Goal: Transaction & Acquisition: Download file/media

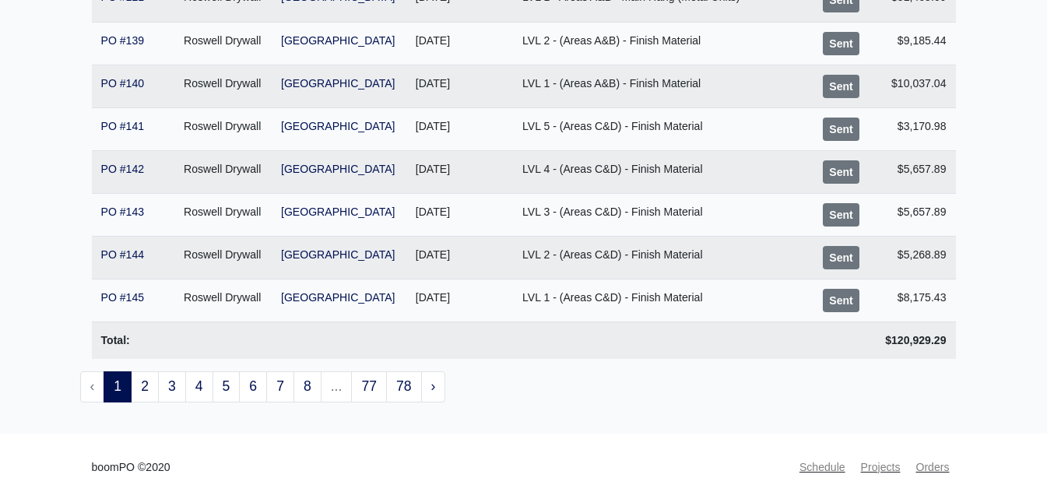
scroll to position [349, 0]
click at [147, 385] on link "2" at bounding box center [145, 385] width 28 height 31
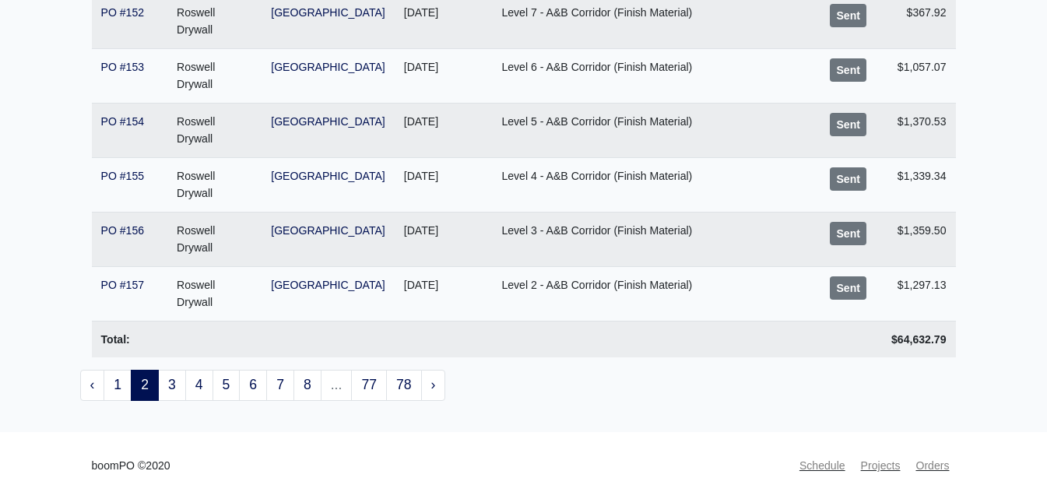
scroll to position [487, 0]
click at [174, 382] on link "3" at bounding box center [172, 384] width 28 height 31
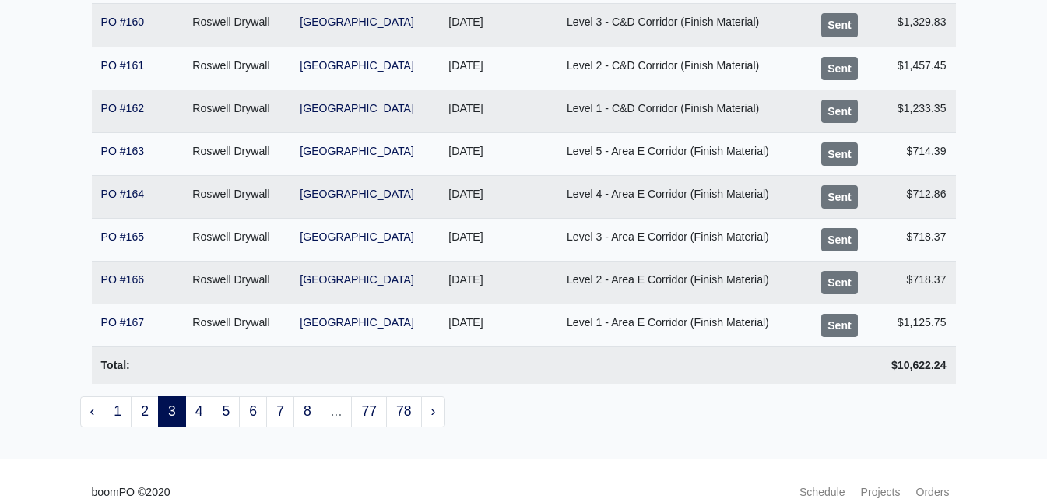
scroll to position [349, 0]
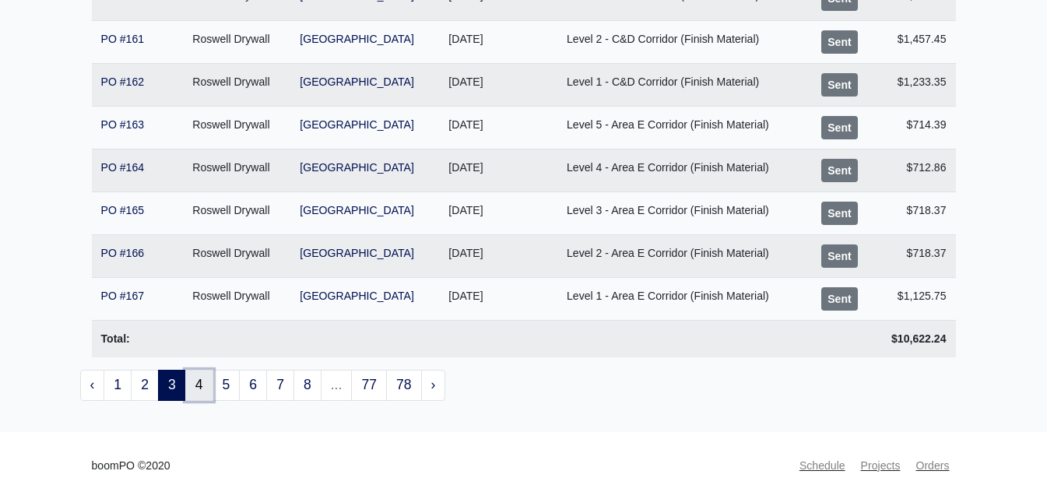
click at [191, 378] on link "4" at bounding box center [199, 385] width 28 height 31
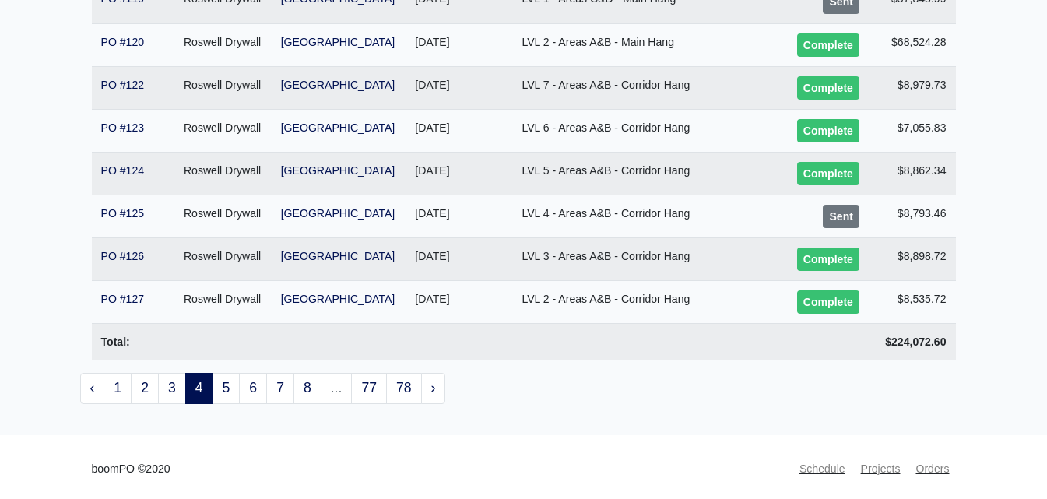
scroll to position [349, 0]
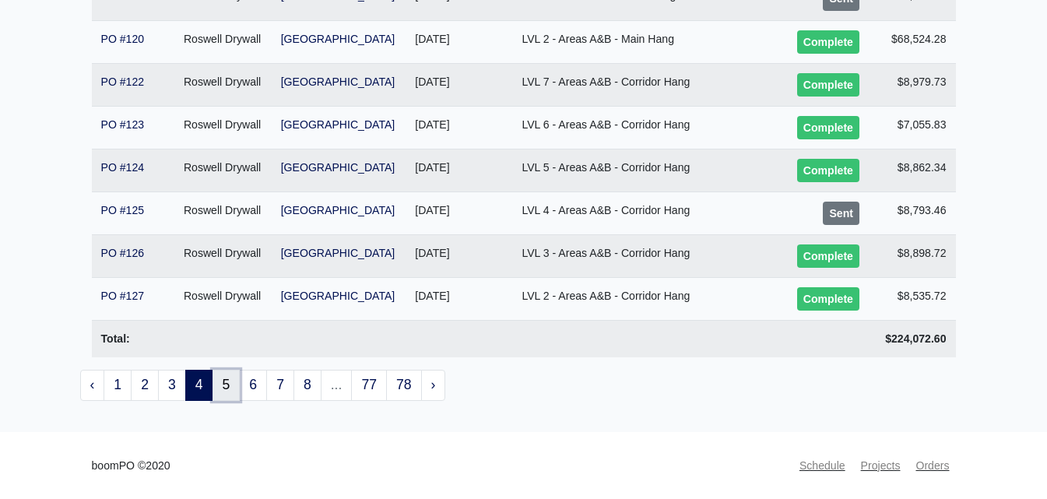
click at [231, 389] on link "5" at bounding box center [226, 385] width 28 height 31
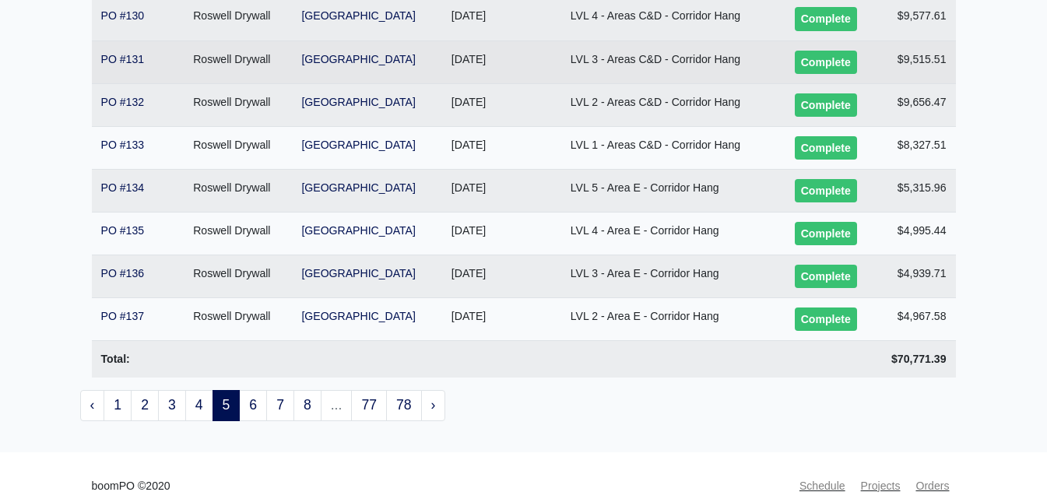
scroll to position [349, 0]
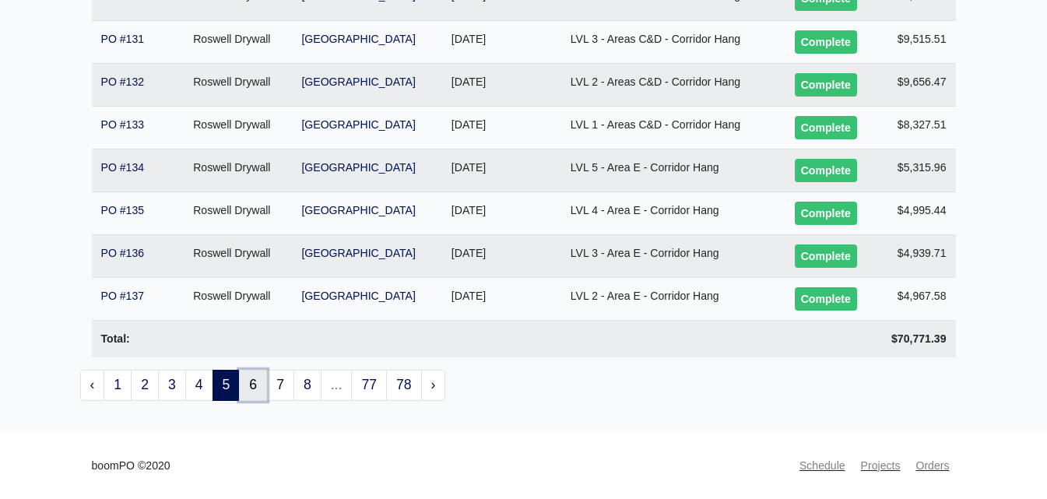
click at [252, 372] on link "6" at bounding box center [253, 385] width 28 height 31
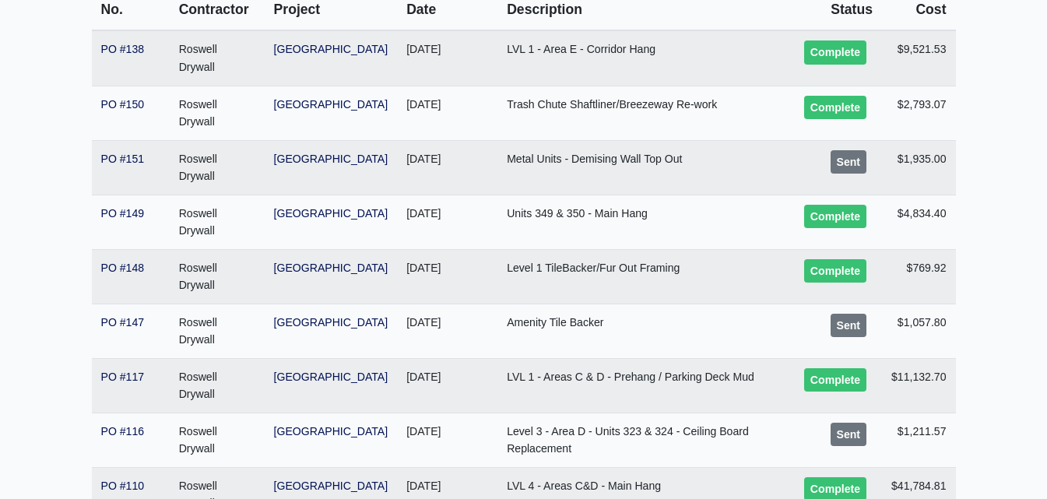
scroll to position [487, 0]
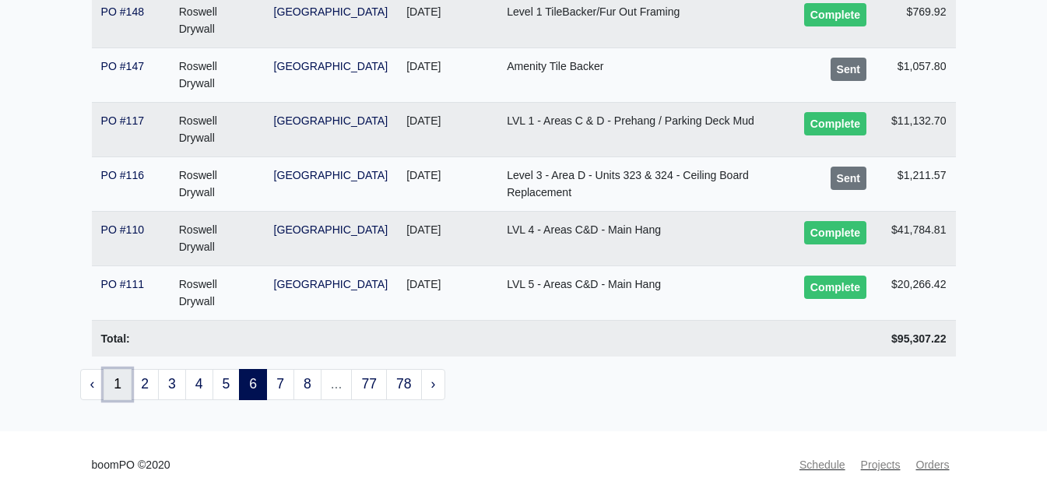
click at [130, 381] on link "1" at bounding box center [118, 384] width 28 height 31
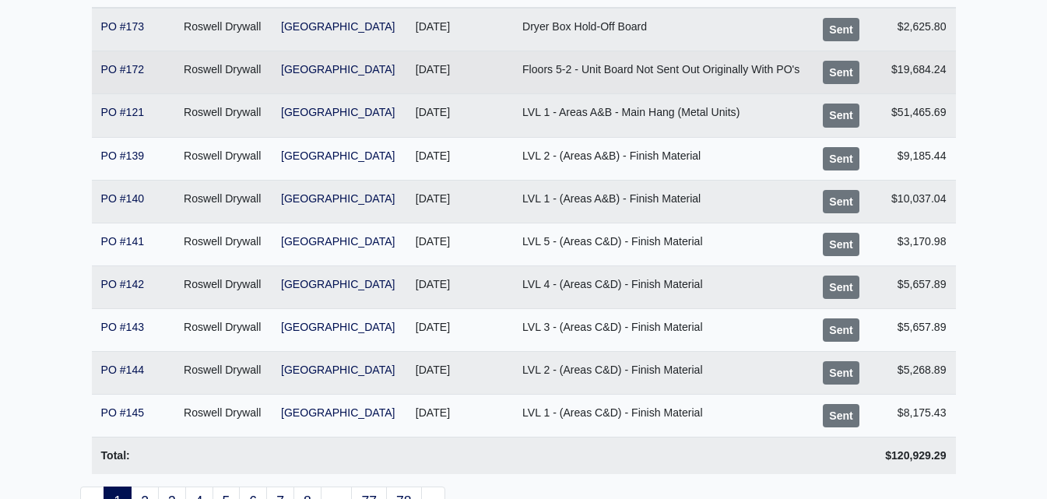
scroll to position [234, 0]
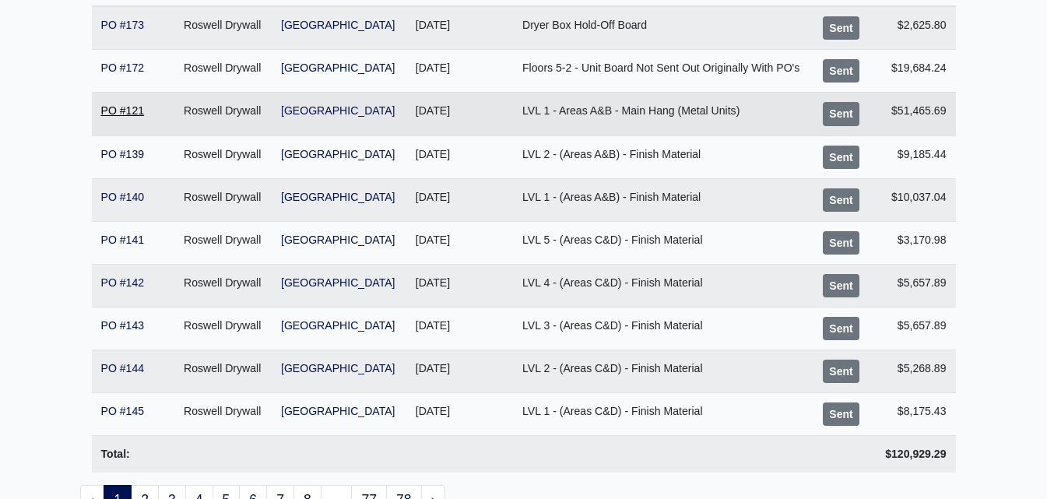
click at [136, 112] on link "PO #121" at bounding box center [123, 110] width 44 height 12
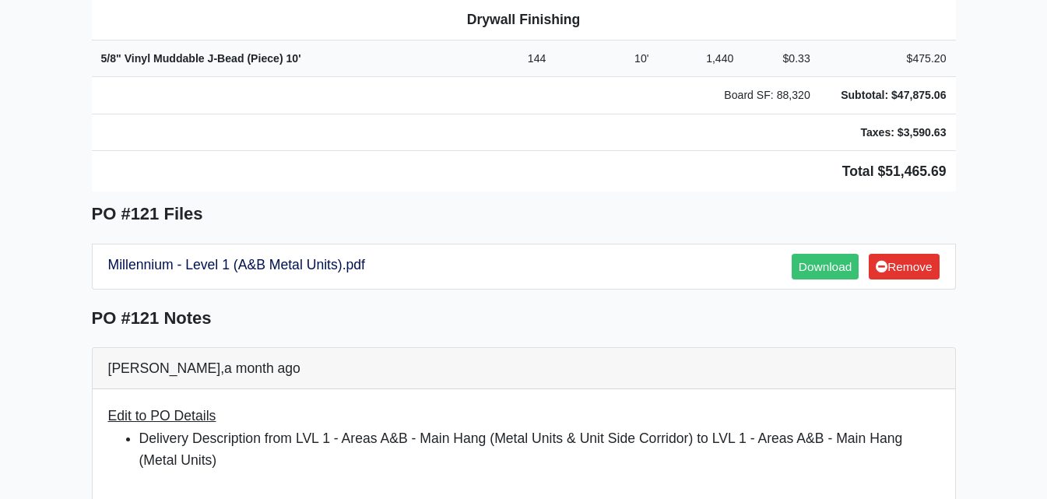
scroll to position [1090, 0]
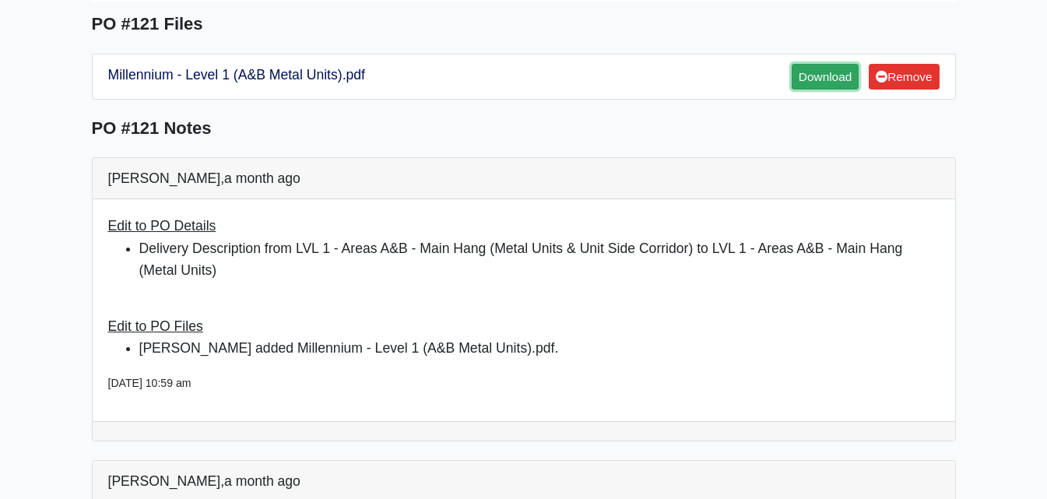
click at [806, 64] on link "Download" at bounding box center [825, 77] width 67 height 26
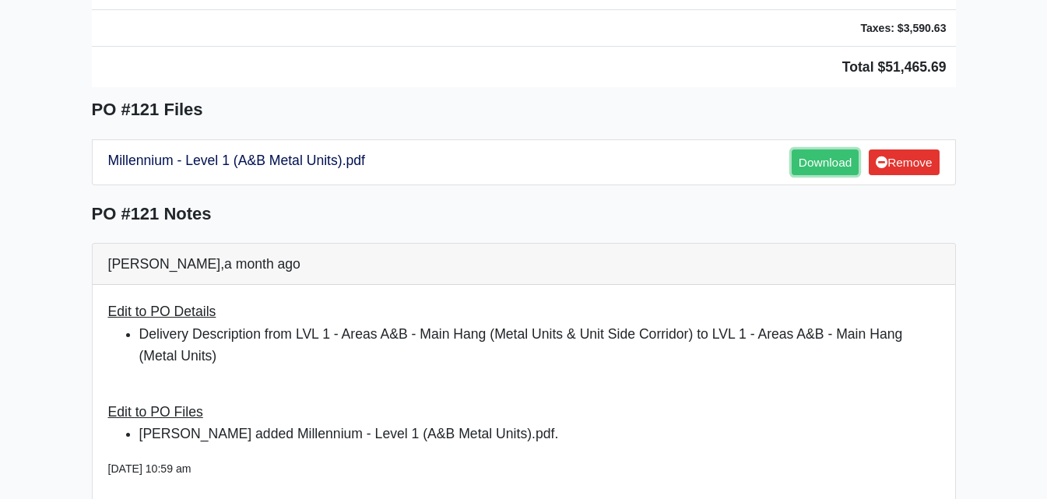
scroll to position [856, 0]
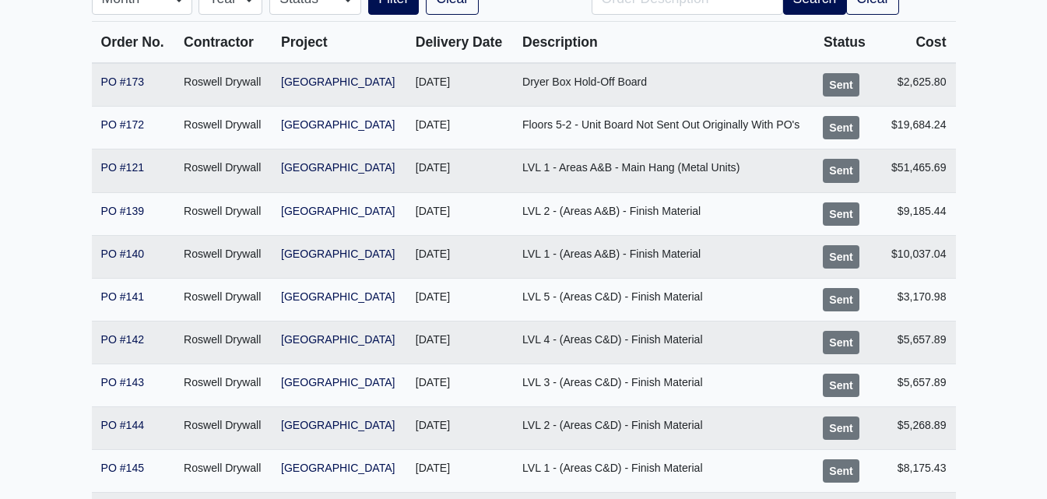
scroll to position [349, 0]
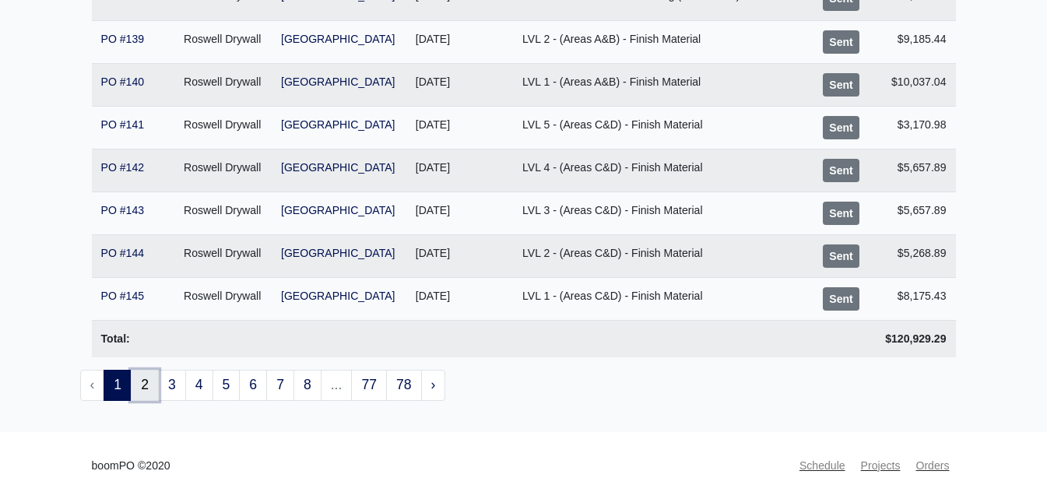
click at [140, 385] on link "2" at bounding box center [145, 385] width 28 height 31
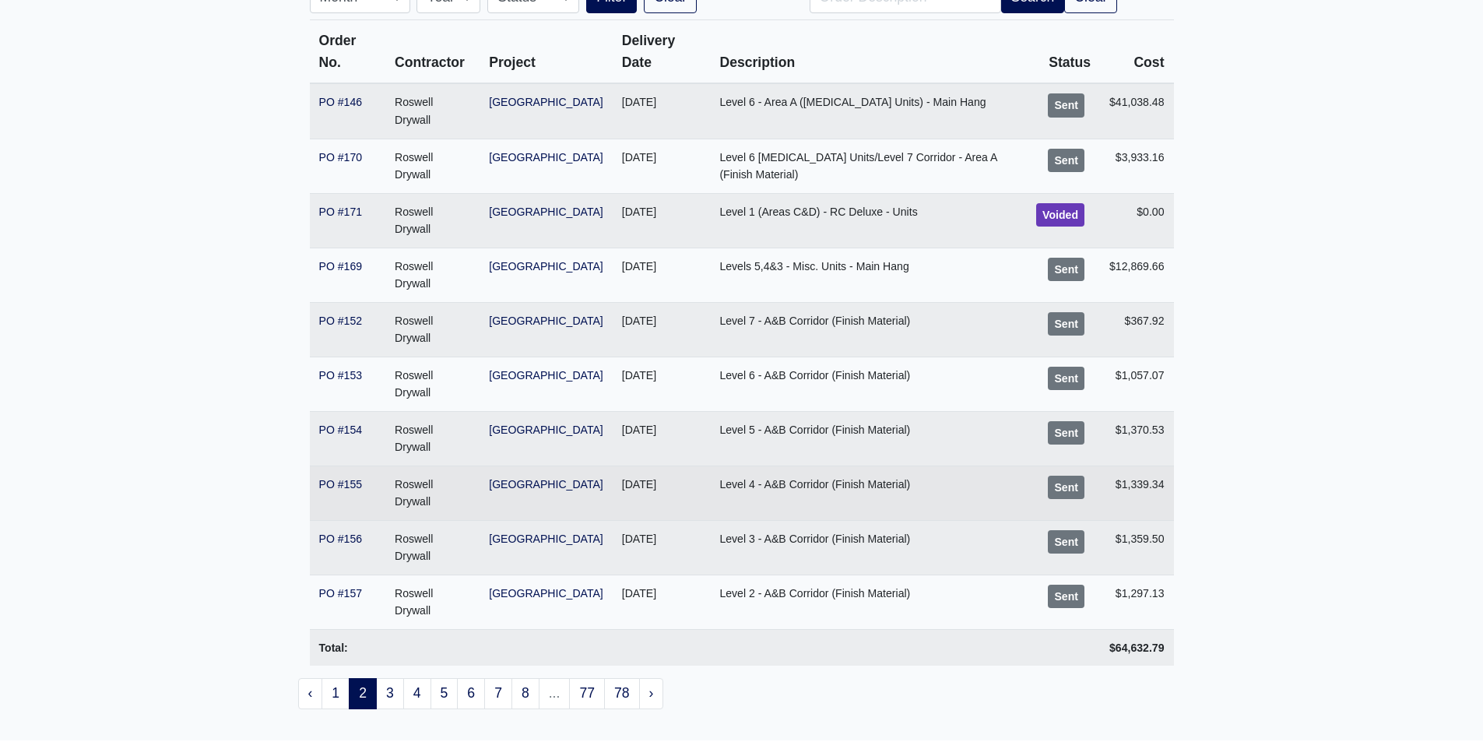
scroll to position [156, 0]
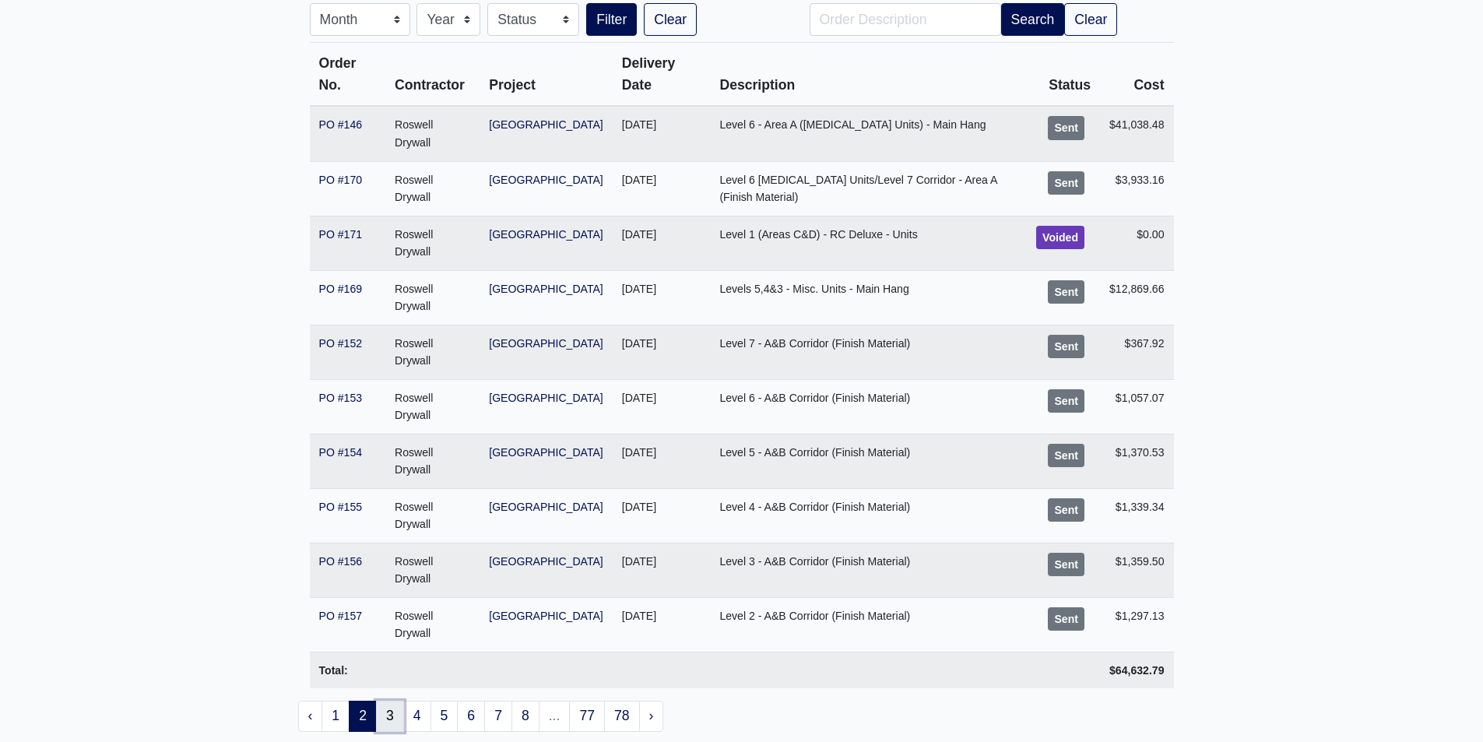
click at [396, 498] on link "3" at bounding box center [390, 716] width 28 height 31
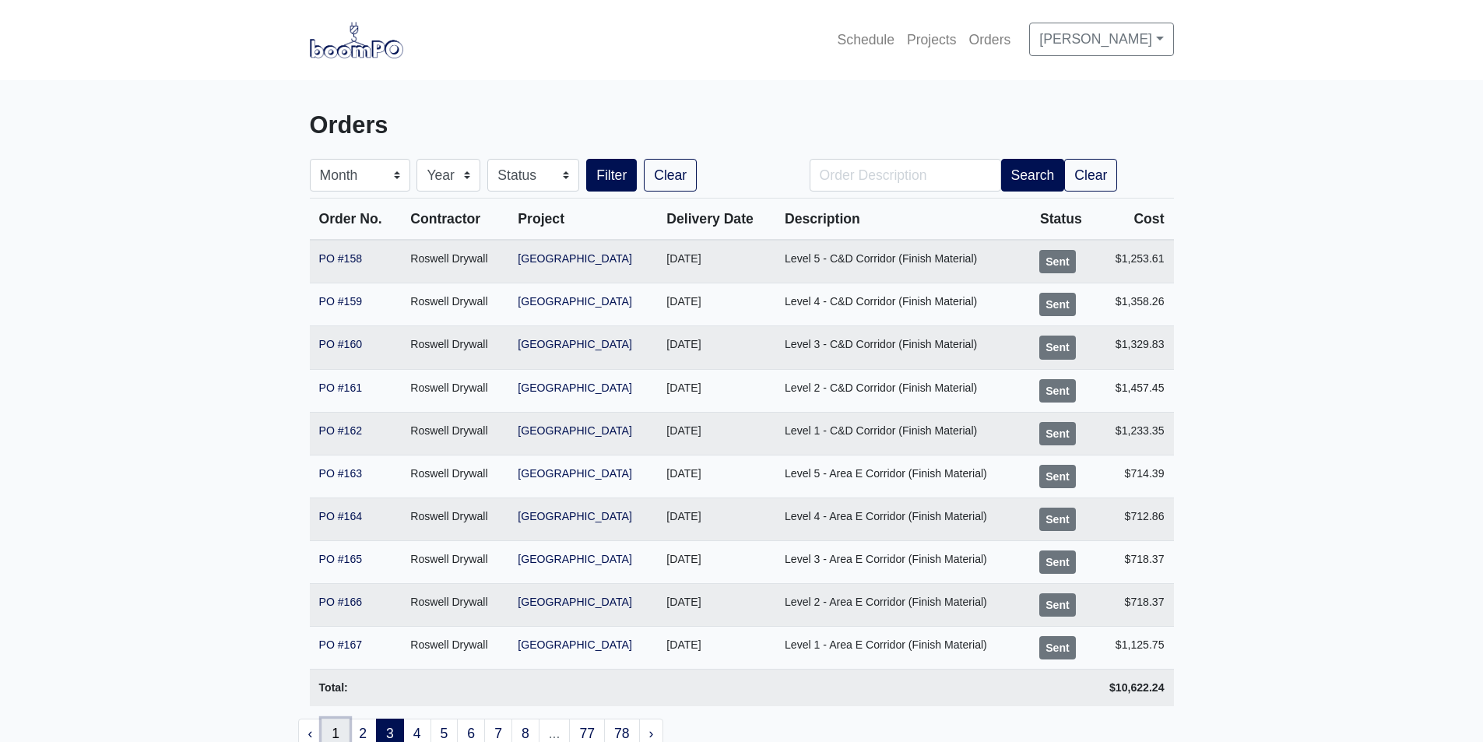
click at [338, 731] on link "1" at bounding box center [335, 733] width 28 height 31
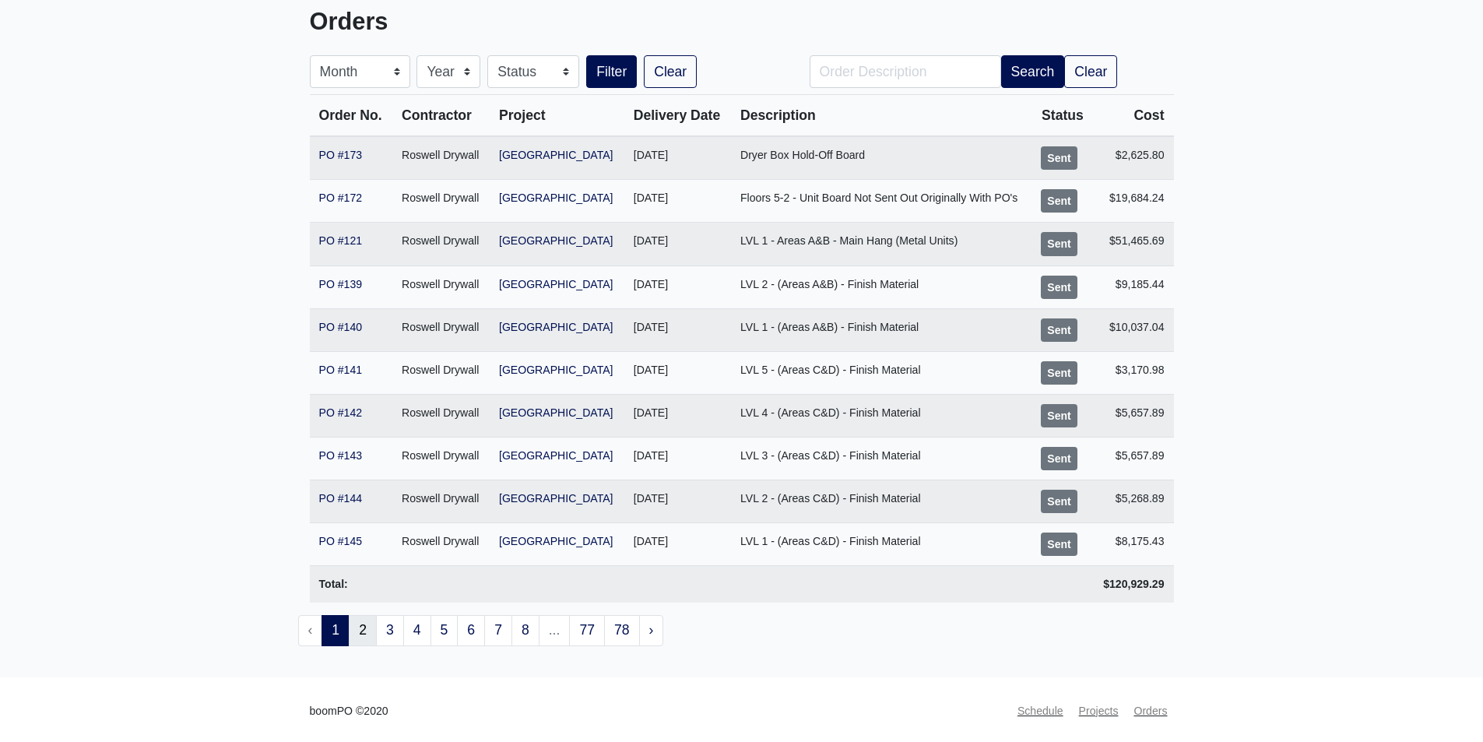
scroll to position [106, 0]
click at [369, 623] on link "2" at bounding box center [363, 628] width 28 height 31
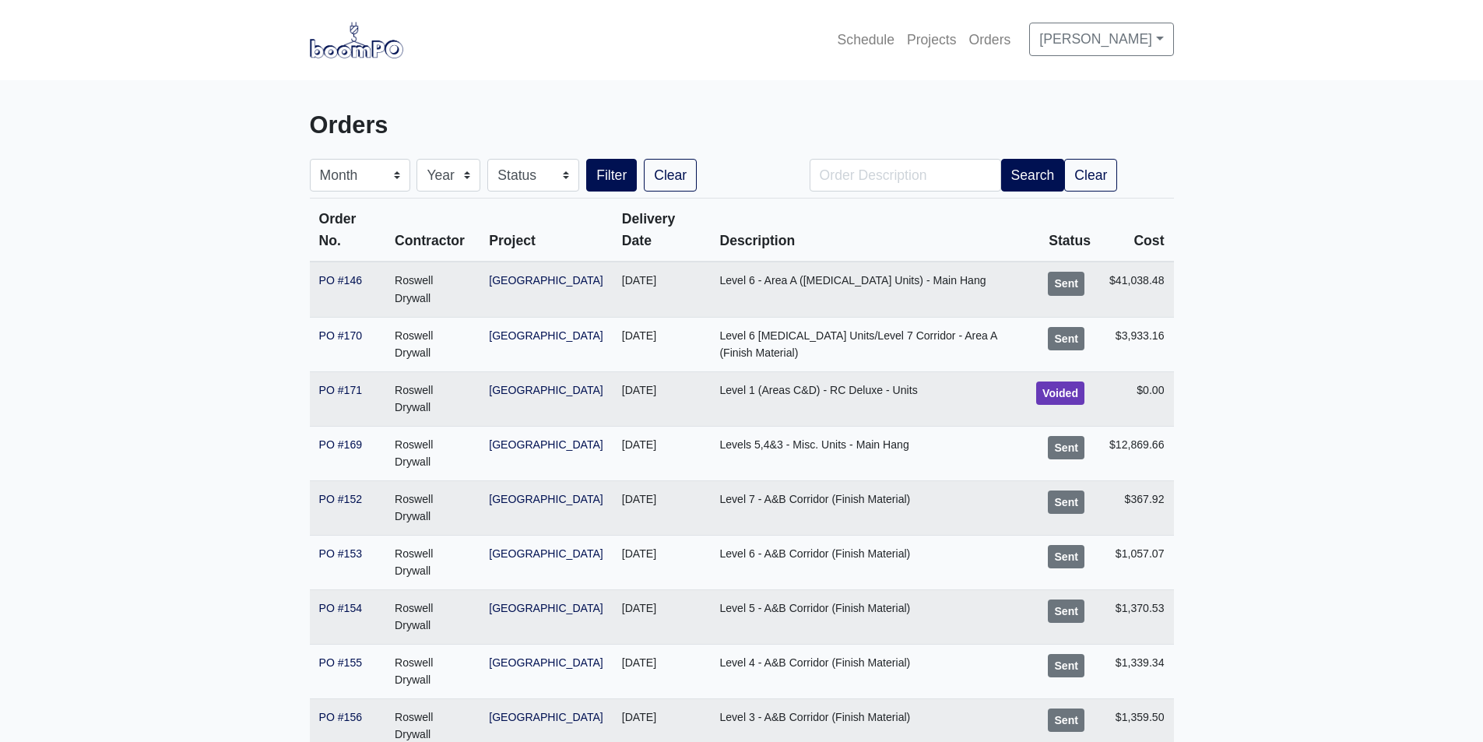
scroll to position [244, 0]
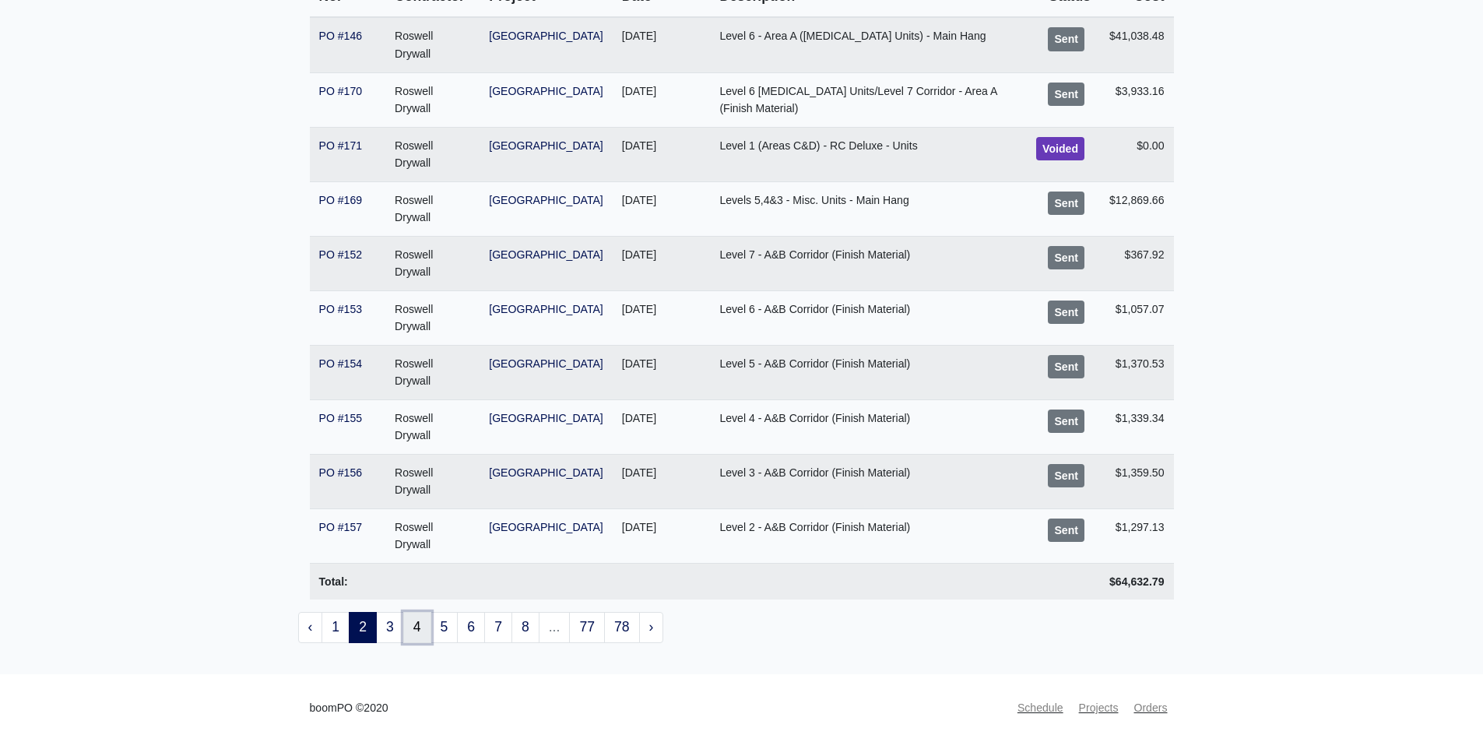
click at [412, 623] on link "4" at bounding box center [417, 627] width 28 height 31
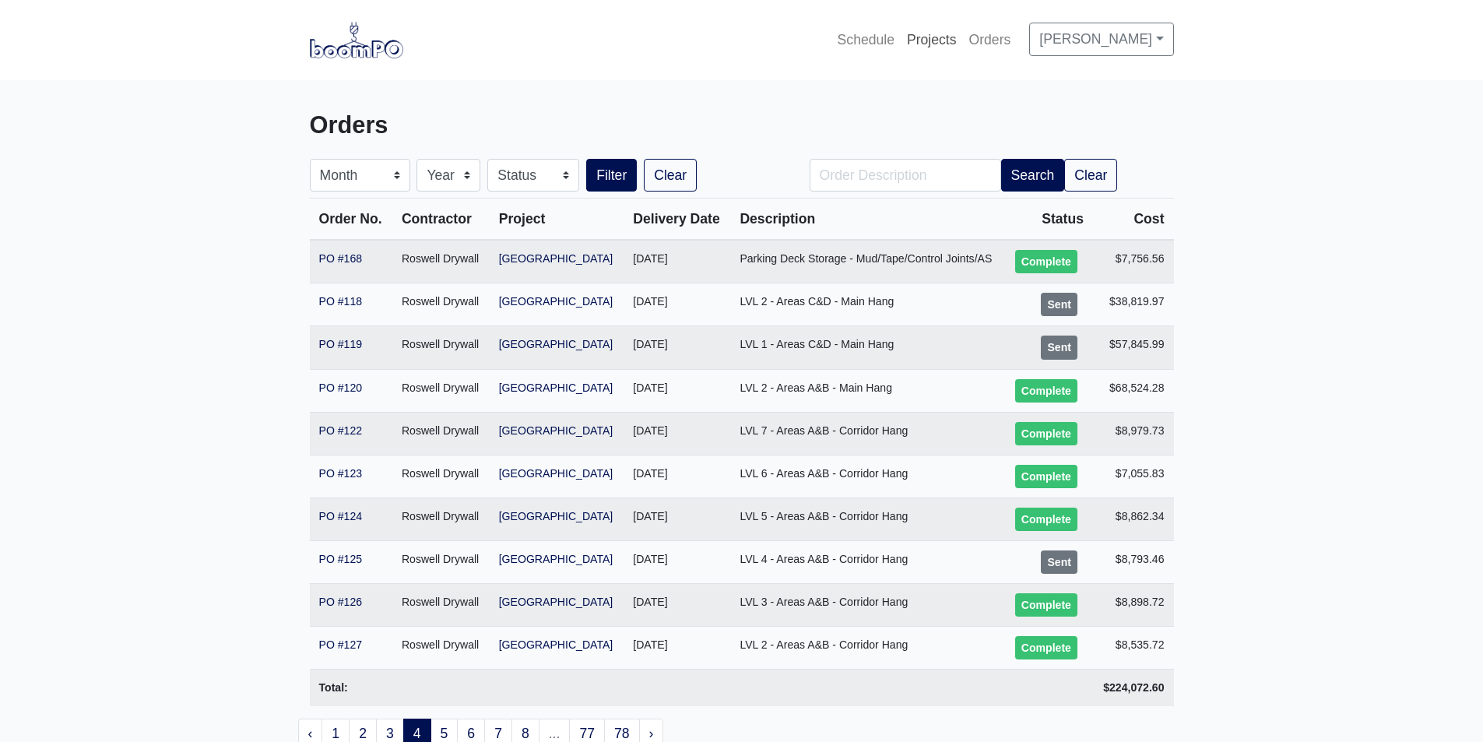
click at [955, 38] on link "Projects" at bounding box center [932, 40] width 62 height 34
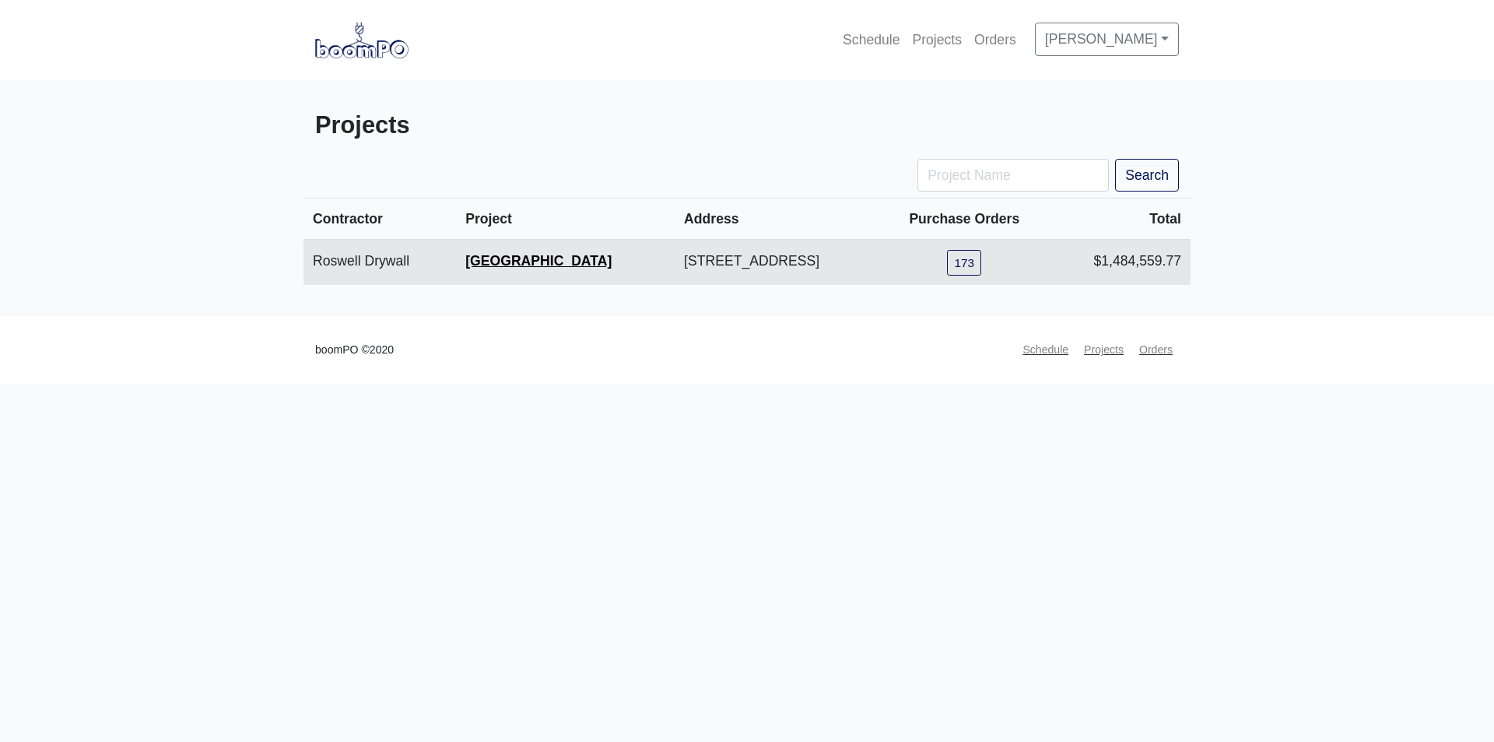
click at [469, 263] on link "[GEOGRAPHIC_DATA]" at bounding box center [538, 261] width 146 height 16
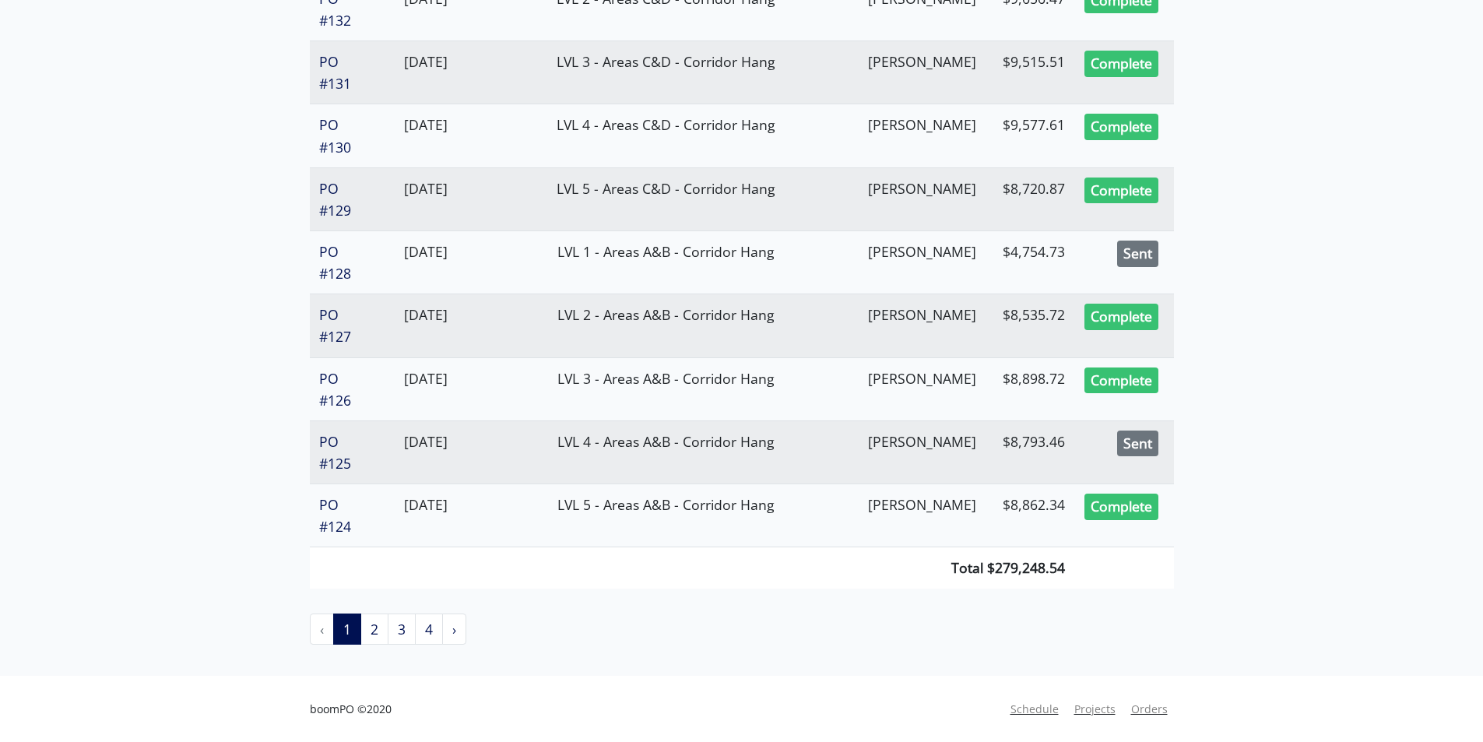
scroll to position [3050, 0]
click at [371, 636] on link "2" at bounding box center [374, 628] width 28 height 31
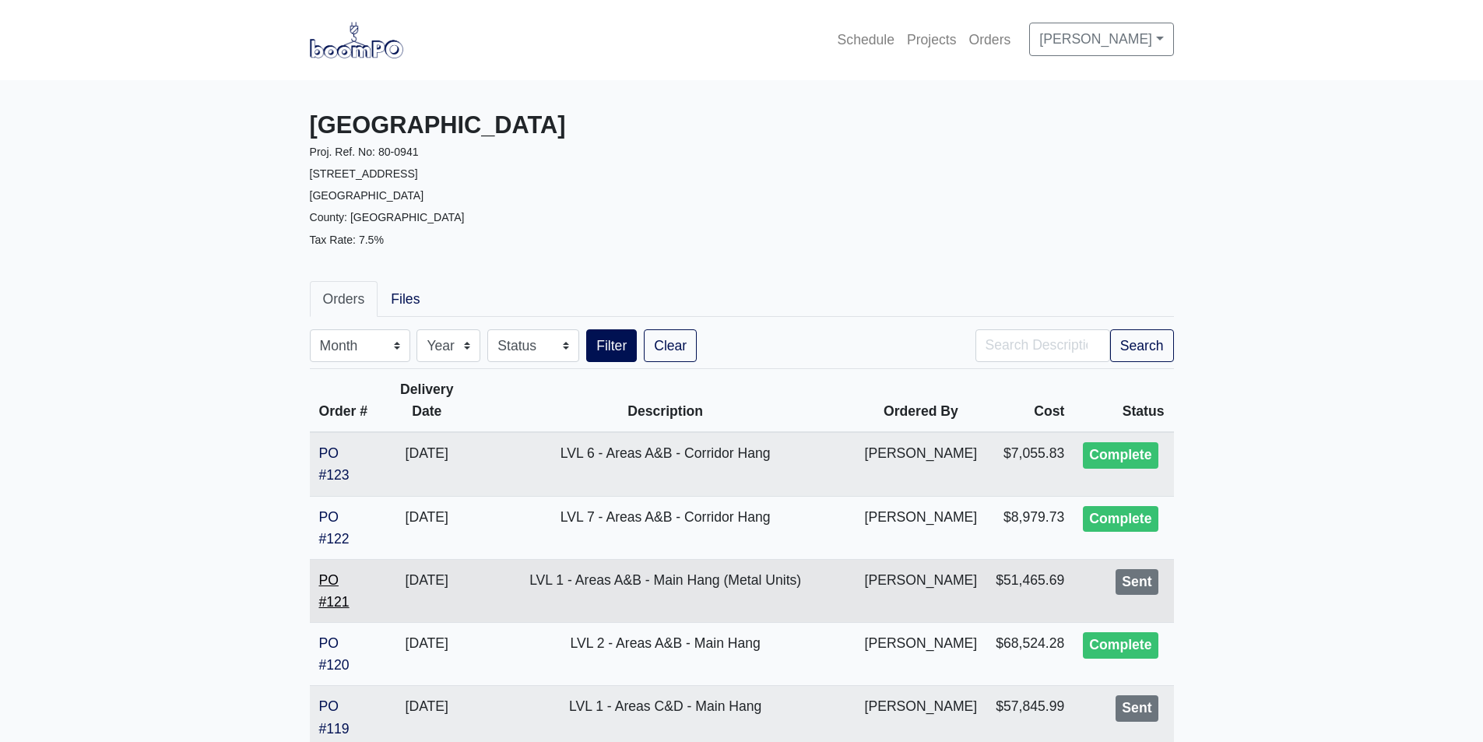
click at [332, 605] on link "PO #121" at bounding box center [334, 590] width 30 height 37
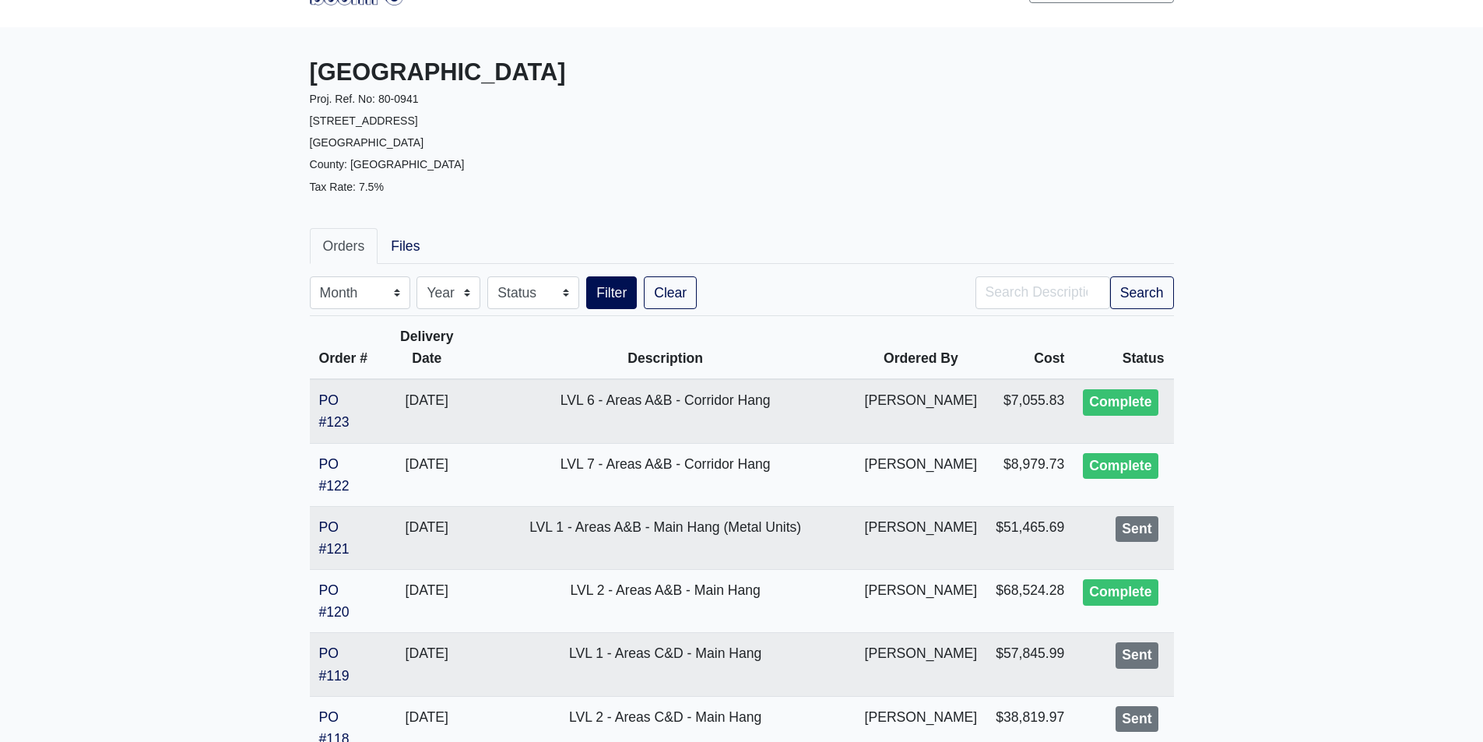
scroll to position [78, 0]
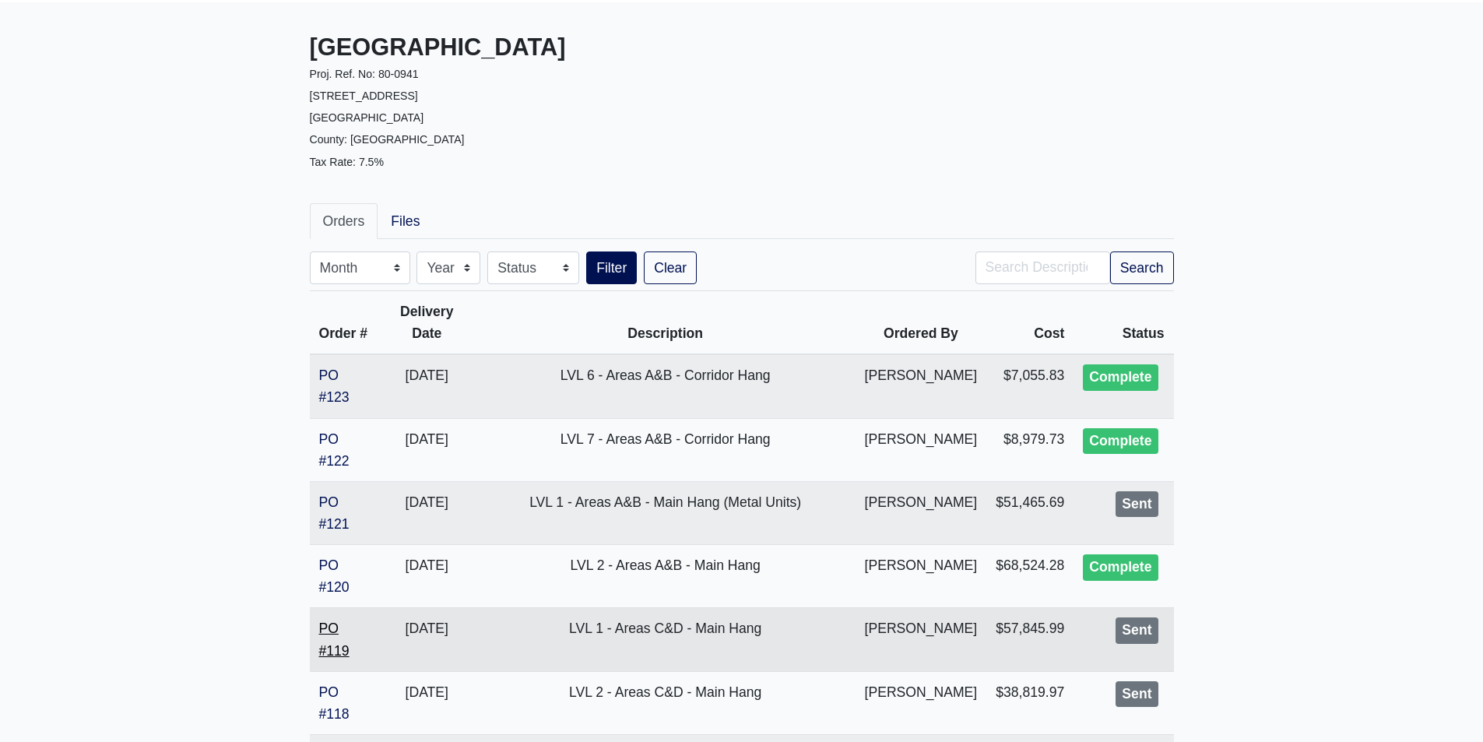
click at [348, 653] on link "PO #119" at bounding box center [334, 638] width 30 height 37
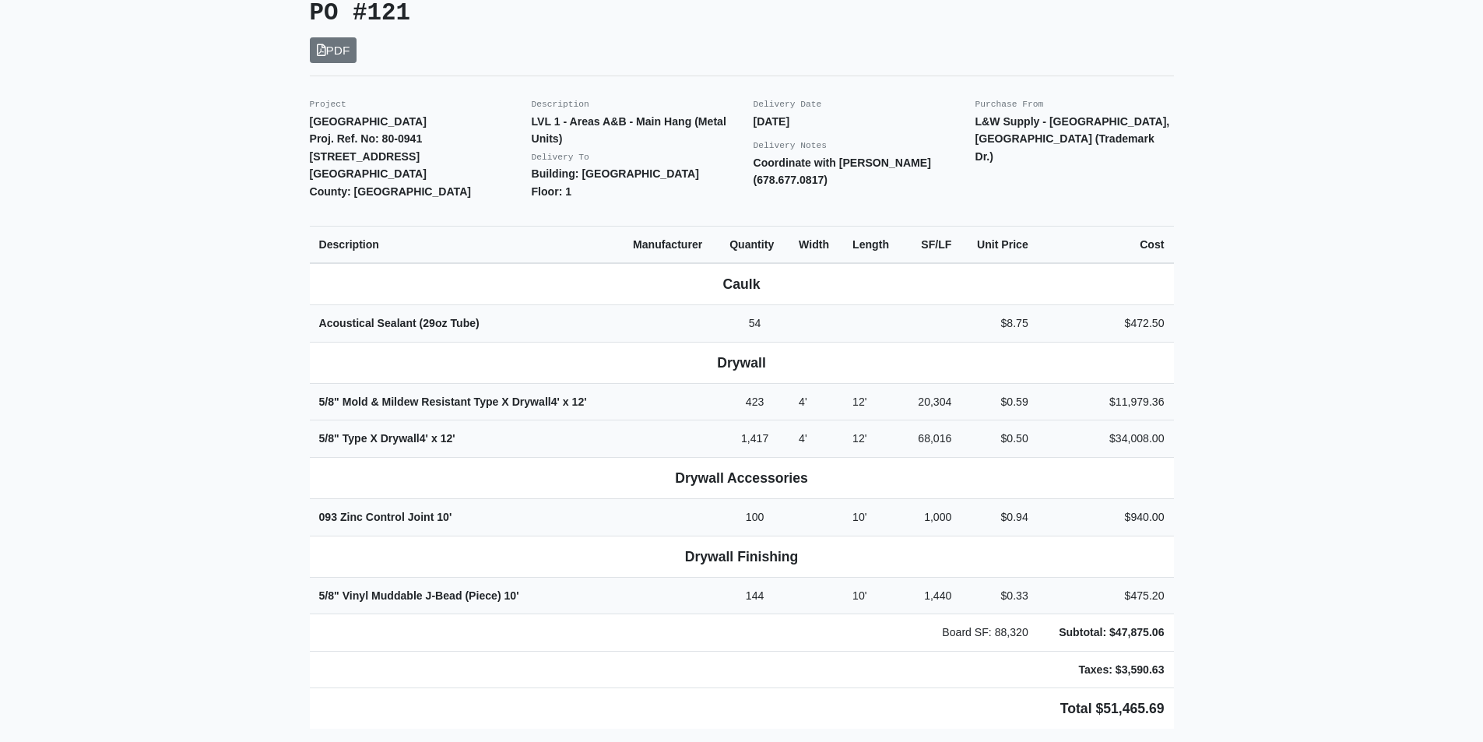
scroll to position [545, 0]
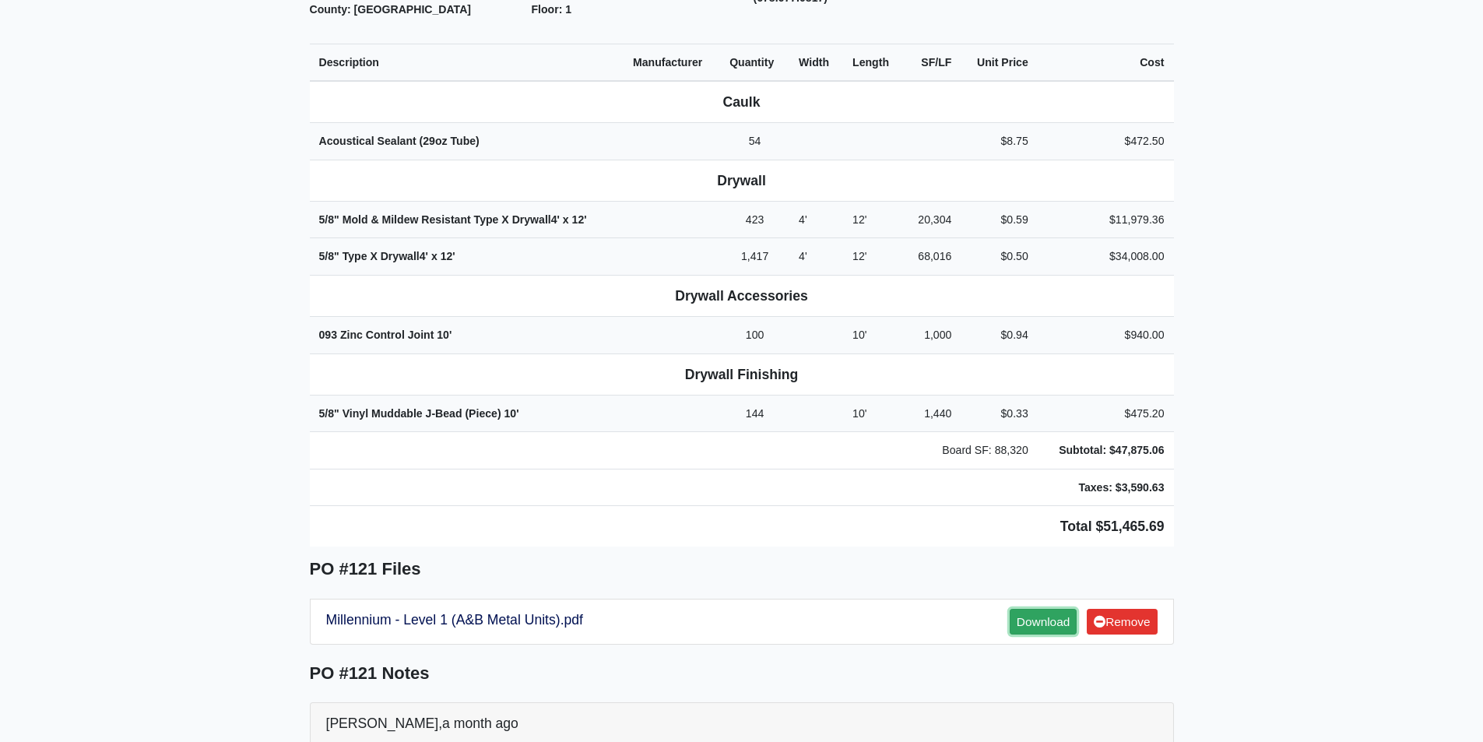
click at [1024, 609] on link "Download" at bounding box center [1043, 622] width 67 height 26
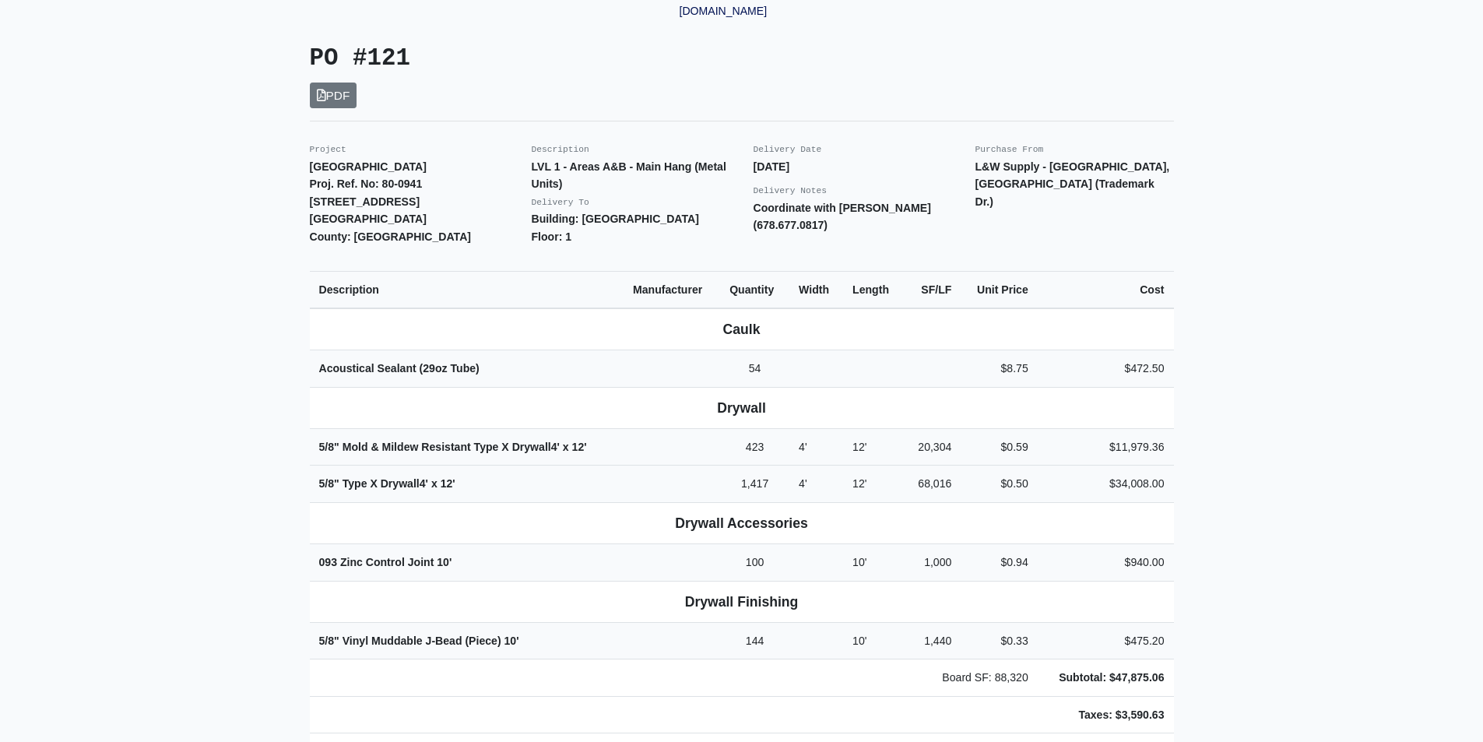
scroll to position [311, 0]
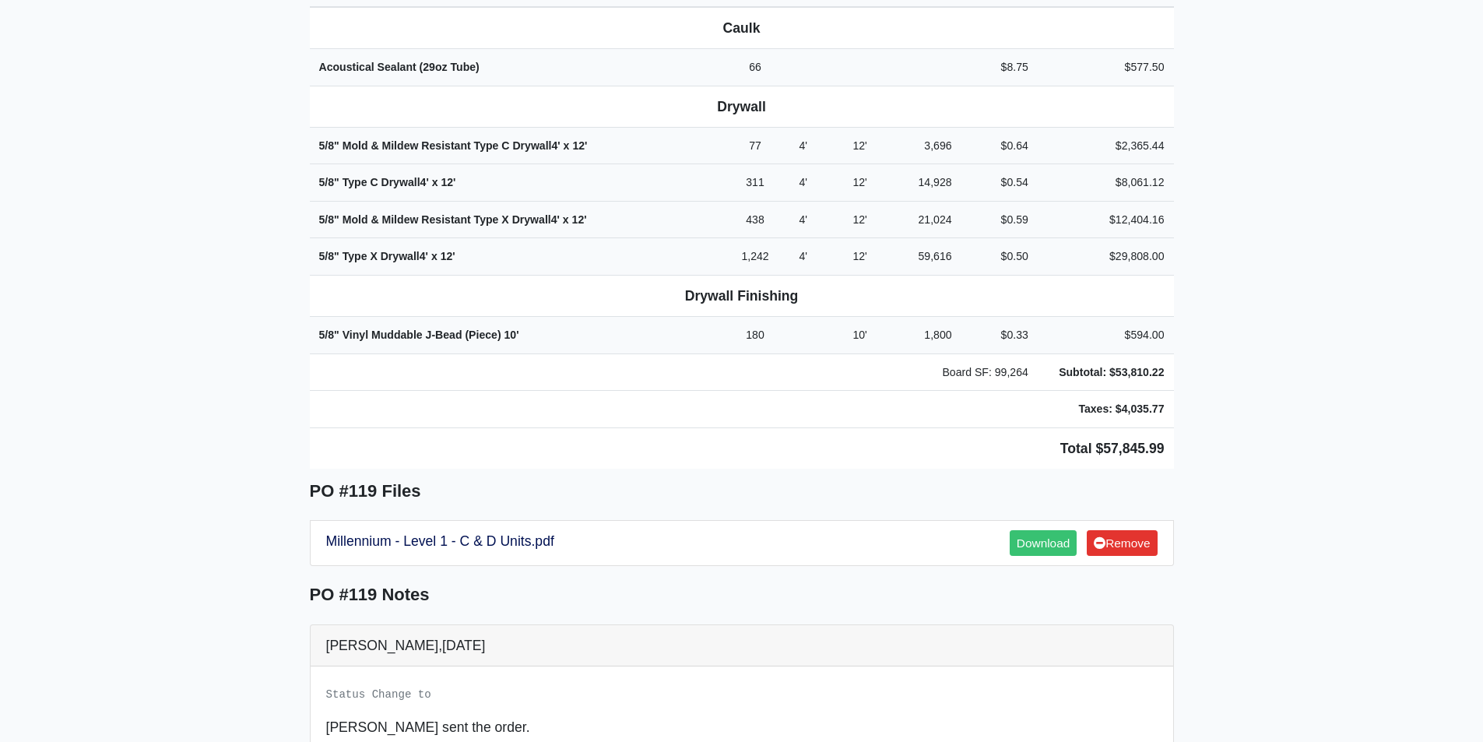
scroll to position [623, 0]
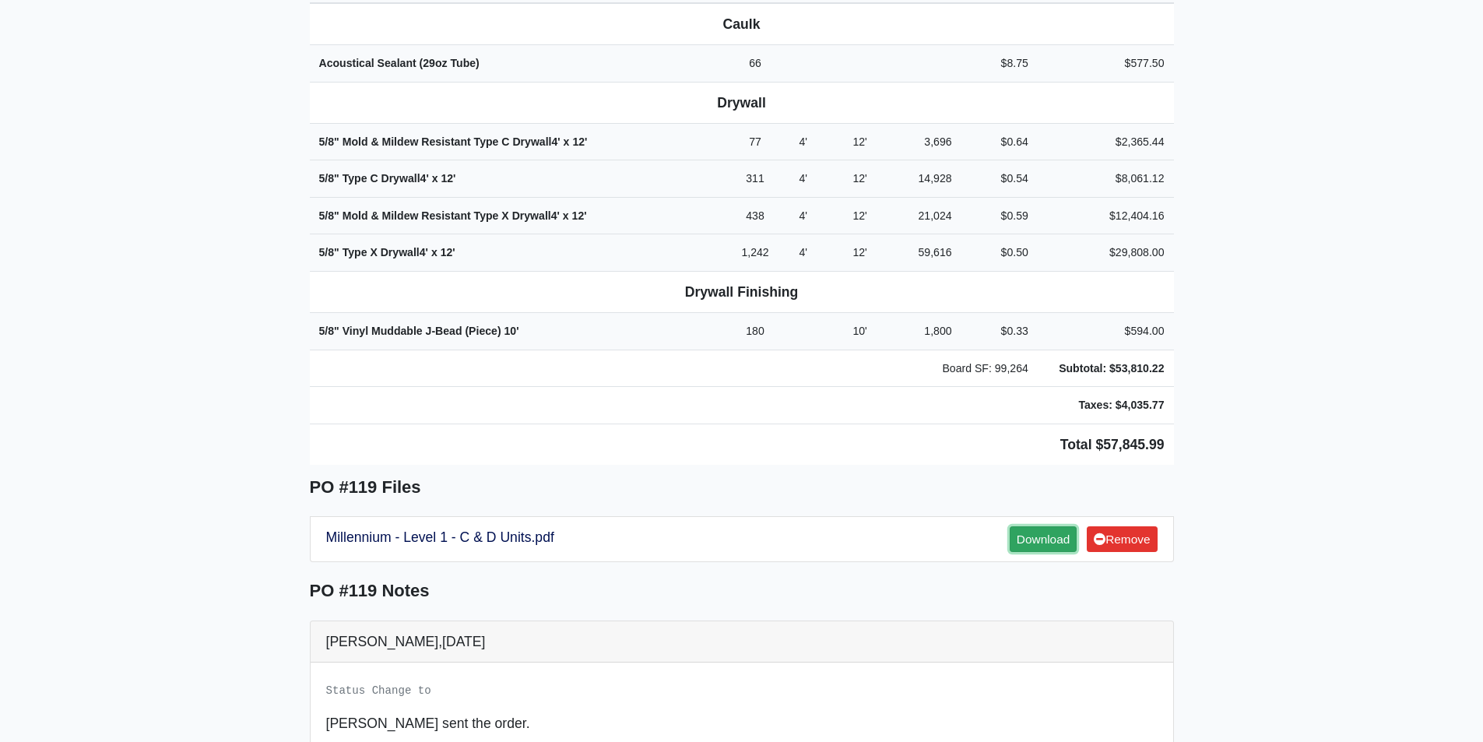
click at [1048, 526] on link "Download" at bounding box center [1043, 539] width 67 height 26
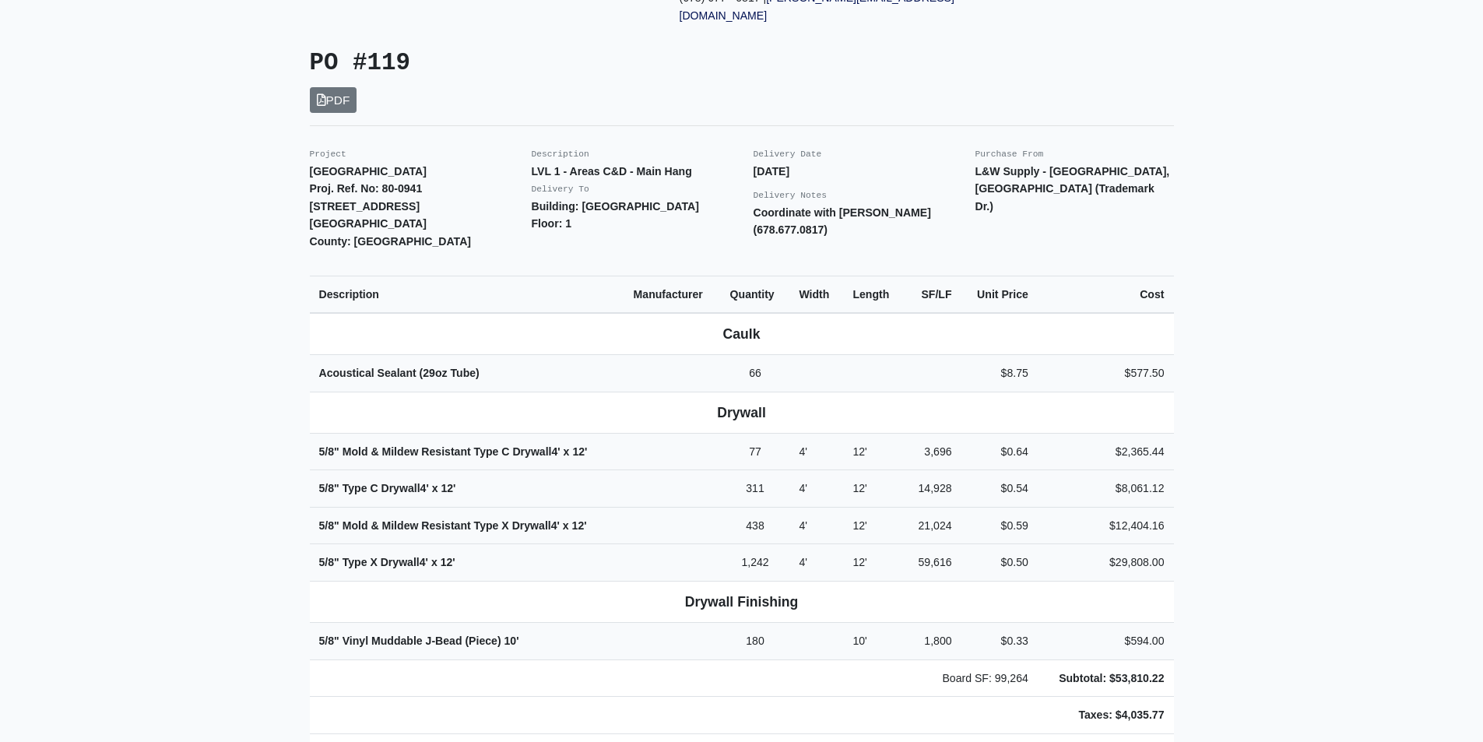
scroll to position [311, 0]
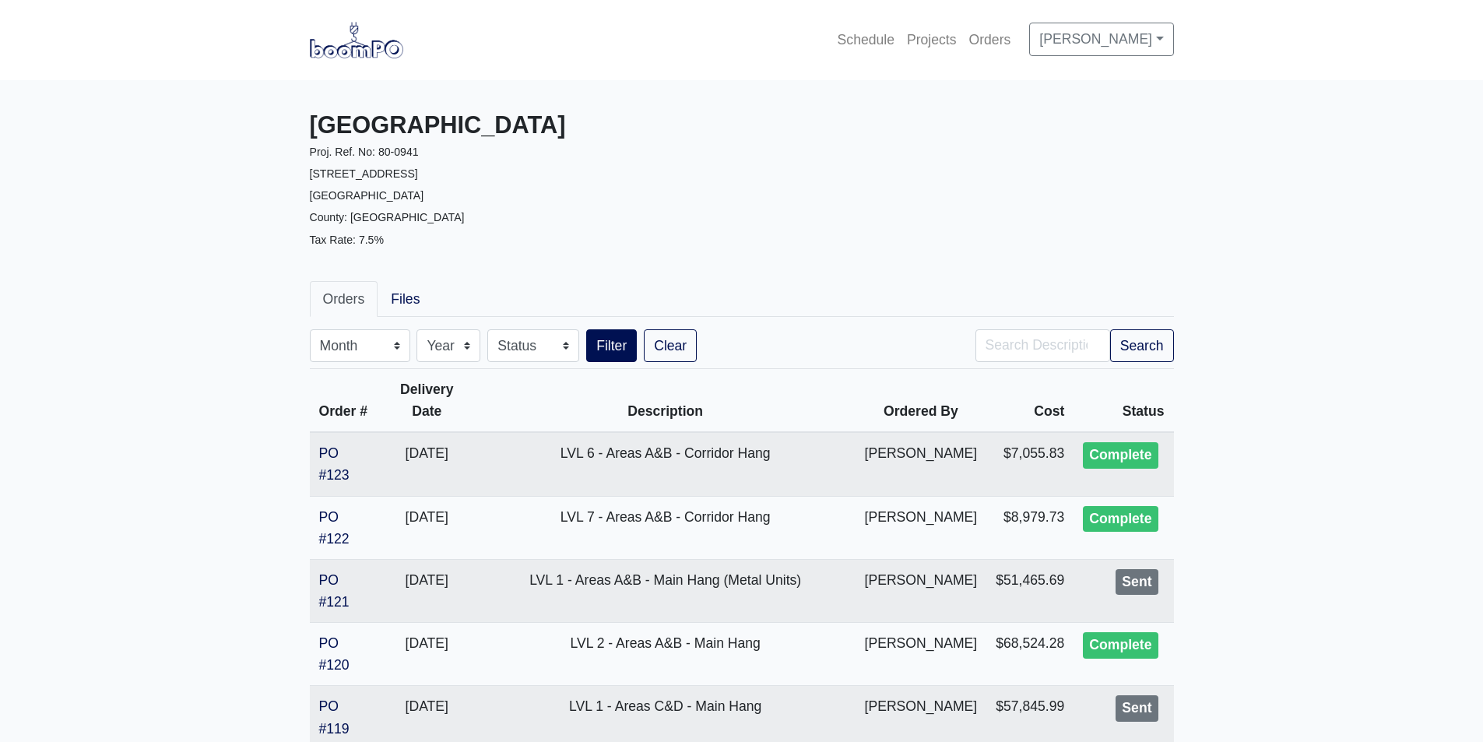
scroll to position [78, 0]
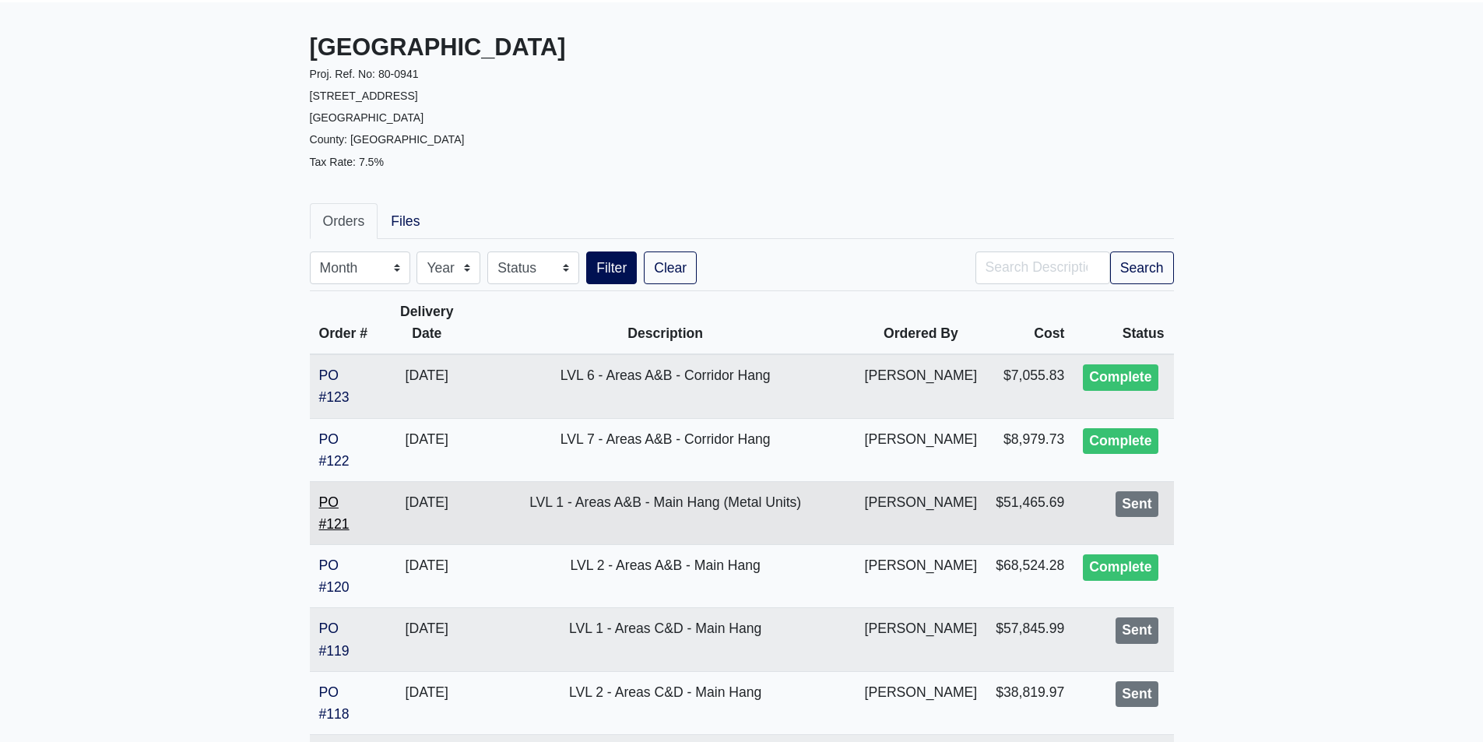
click at [340, 522] on link "PO #121" at bounding box center [334, 512] width 30 height 37
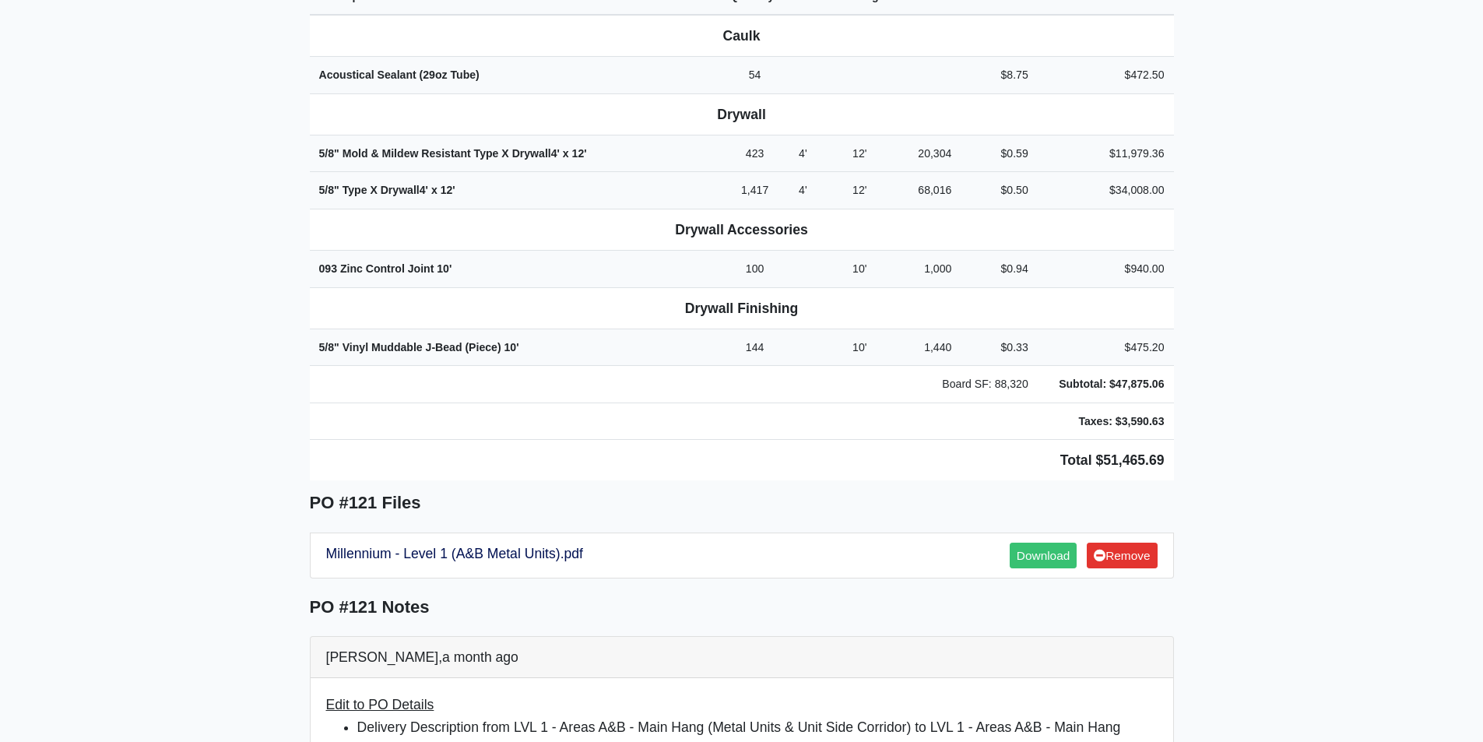
scroll to position [623, 0]
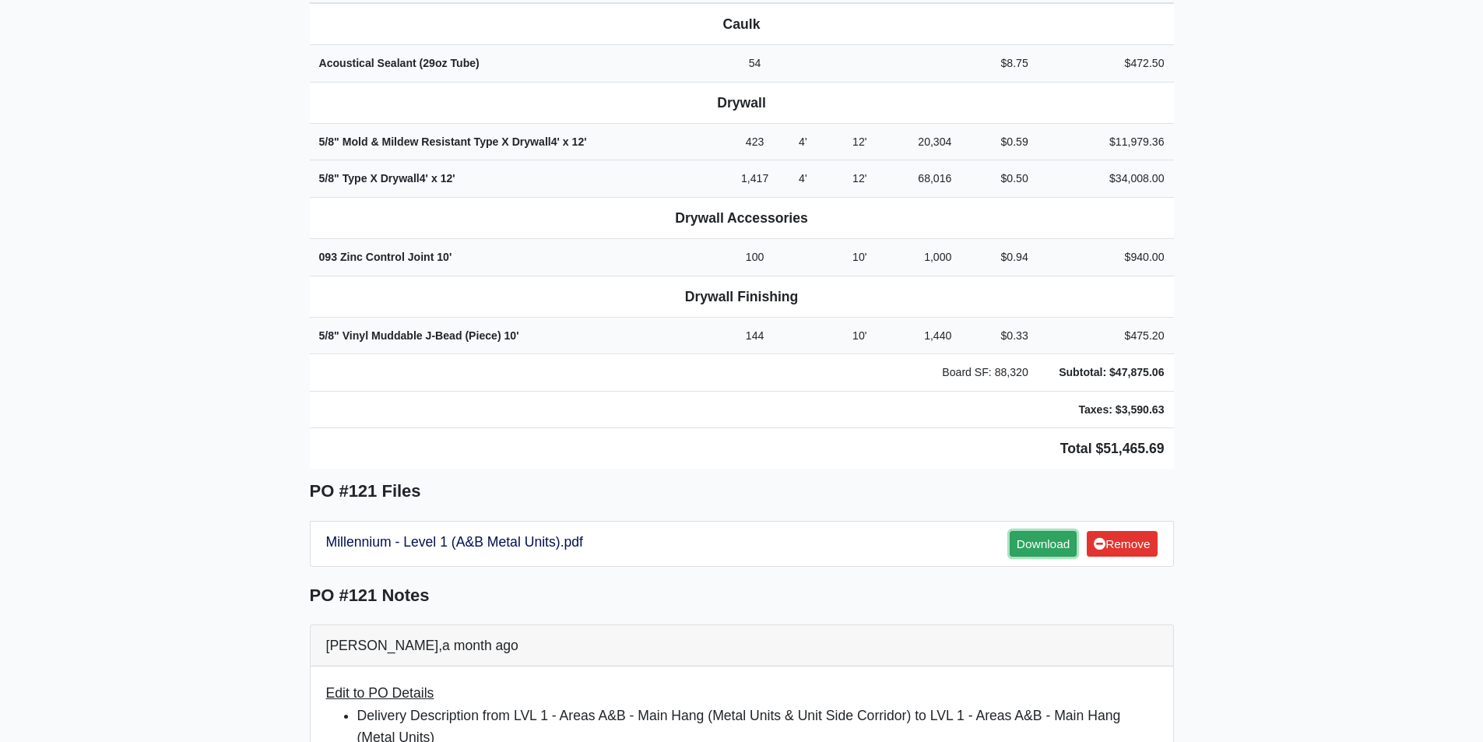
click at [1037, 531] on link "Download" at bounding box center [1043, 544] width 67 height 26
